Goal: Information Seeking & Learning: Find specific fact

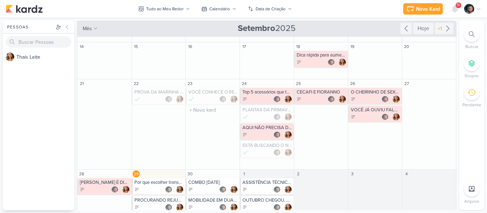
scroll to position [50, 0]
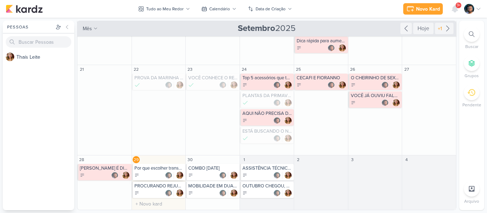
click at [151, 176] on div at bounding box center [159, 175] width 50 height 7
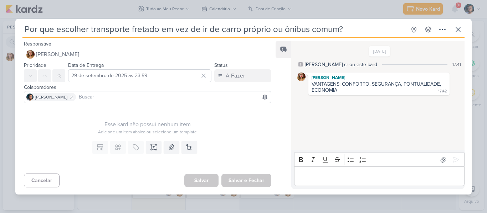
click at [134, 9] on div "Por que escolher transporte fretado em vez de ir de carro próprio ou ônibus com…" at bounding box center [243, 106] width 487 height 213
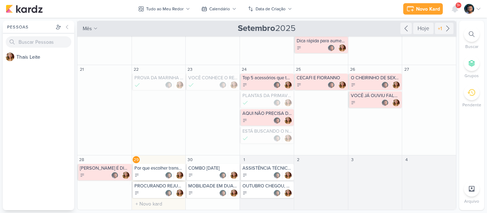
click at [156, 175] on div at bounding box center [159, 175] width 50 height 7
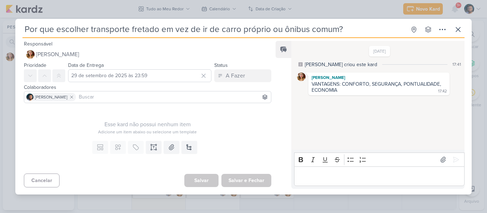
drag, startPoint x: 24, startPoint y: 30, endPoint x: 368, endPoint y: 25, distance: 343.8
click at [368, 25] on input "Por que escolher transporte fretado em vez de ir de carro próprio ou ônibus com…" at bounding box center [213, 29] width 383 height 13
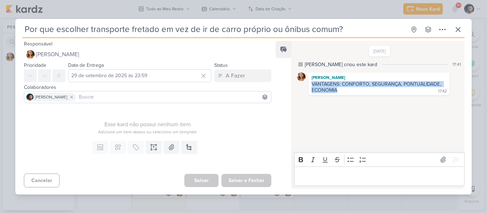
drag, startPoint x: 311, startPoint y: 83, endPoint x: 336, endPoint y: 92, distance: 27.3
click at [336, 92] on div "VANTAGENS: CONFORTO, SEGURANÇA, PONTUALIDADE, ECONOMIA 17:42" at bounding box center [379, 87] width 138 height 13
copy div "VANTAGENS: CONFORTO, SEGURANÇA, PONTUALIDADE, ECONOMIA"
click at [463, 28] on button at bounding box center [457, 29] width 13 height 13
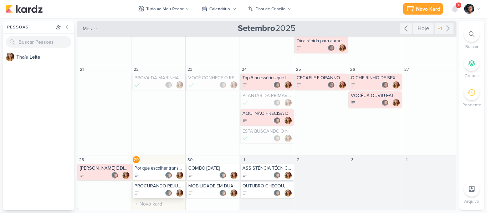
click at [158, 191] on div at bounding box center [159, 193] width 50 height 7
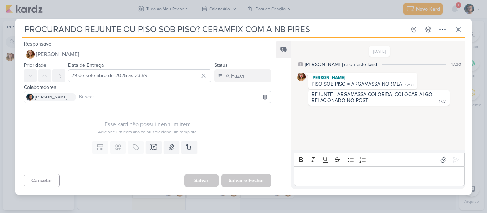
drag, startPoint x: 204, startPoint y: 30, endPoint x: 312, endPoint y: 19, distance: 108.9
click at [310, 19] on div "PROCURANDO REJUNTE OU PISO SOB PISO? CERAMFIX COM A NB PIRES Criado por [PERSON…" at bounding box center [243, 107] width 456 height 176
click at [315, 19] on div "PROCURANDO REJUNTE OU PISO SOB PISO? CERAMFIX COM A NB PIRES Criado por [PERSON…" at bounding box center [243, 107] width 456 height 176
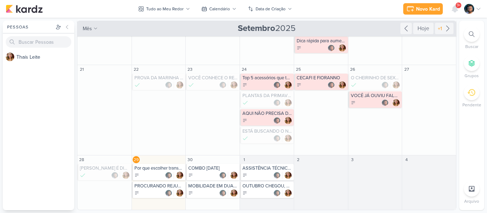
click at [315, 19] on div "Preferências de Quadros Não tem nenhum quadro aqui ainda :/ [GEOGRAPHIC_DATA] P…" at bounding box center [243, 116] width 487 height 196
click at [154, 191] on div at bounding box center [159, 193] width 50 height 7
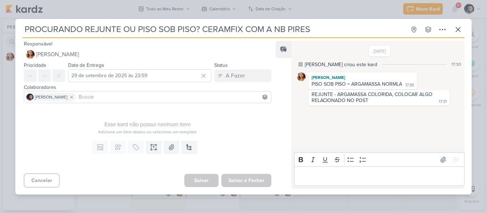
drag, startPoint x: 204, startPoint y: 28, endPoint x: 312, endPoint y: 26, distance: 108.0
click at [312, 26] on input "PROCURANDO REJUNTE OU PISO SOB PISO? CERAMFIX COM A NB PIRES" at bounding box center [213, 29] width 383 height 13
drag, startPoint x: 199, startPoint y: 29, endPoint x: 14, endPoint y: 28, distance: 185.3
click at [14, 28] on div "PROCURANDO REJUNTE OU PISO SOB PISO? CERAMFIX COM A NB PIRES Criado por [PERSON…" at bounding box center [243, 106] width 487 height 213
drag, startPoint x: 352, startPoint y: 83, endPoint x: 415, endPoint y: 83, distance: 63.1
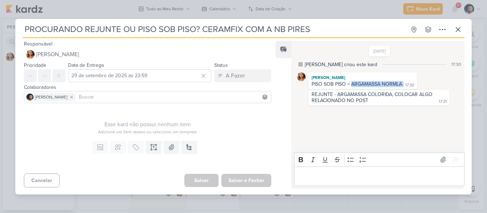
click at [415, 83] on div "[PERSON_NAME] PISO SOB PISO = ARGAMASSA NORMLA 17:30 17:30" at bounding box center [362, 81] width 109 height 17
copy div "ARGAMASSA NORMLA"
click at [373, 176] on p "Editor editing area: main" at bounding box center [378, 176] width 163 height 9
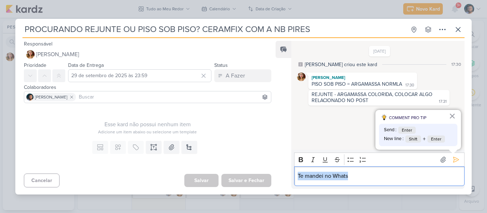
copy p "Te mandei no Whats"
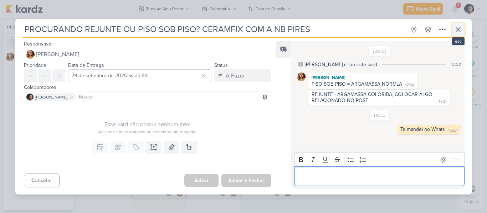
click at [459, 28] on icon at bounding box center [458, 29] width 4 height 4
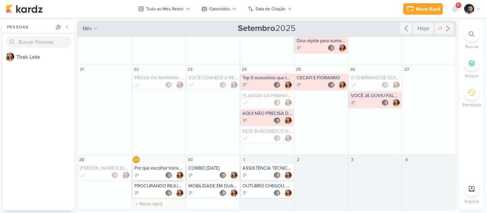
click at [157, 176] on div at bounding box center [159, 175] width 50 height 7
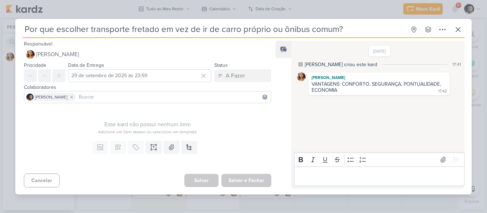
click at [368, 174] on p "Editor editing area: main" at bounding box center [378, 176] width 163 height 9
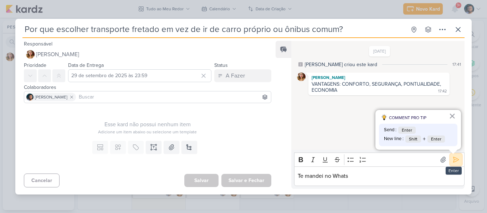
click at [455, 160] on icon at bounding box center [455, 159] width 5 height 5
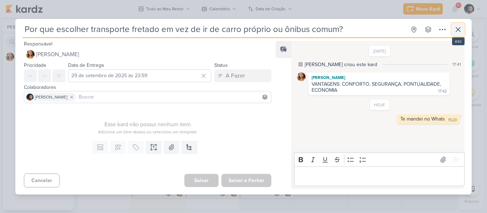
click at [458, 26] on icon at bounding box center [458, 29] width 9 height 9
